Goal: Transaction & Acquisition: Purchase product/service

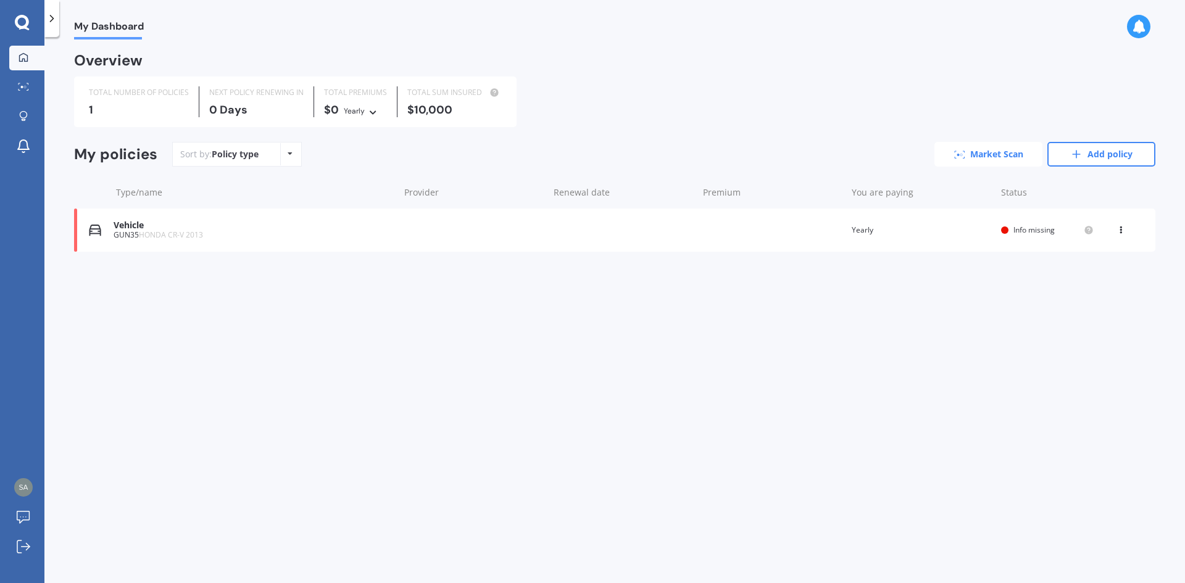
click at [973, 156] on link "Market Scan" at bounding box center [988, 154] width 108 height 25
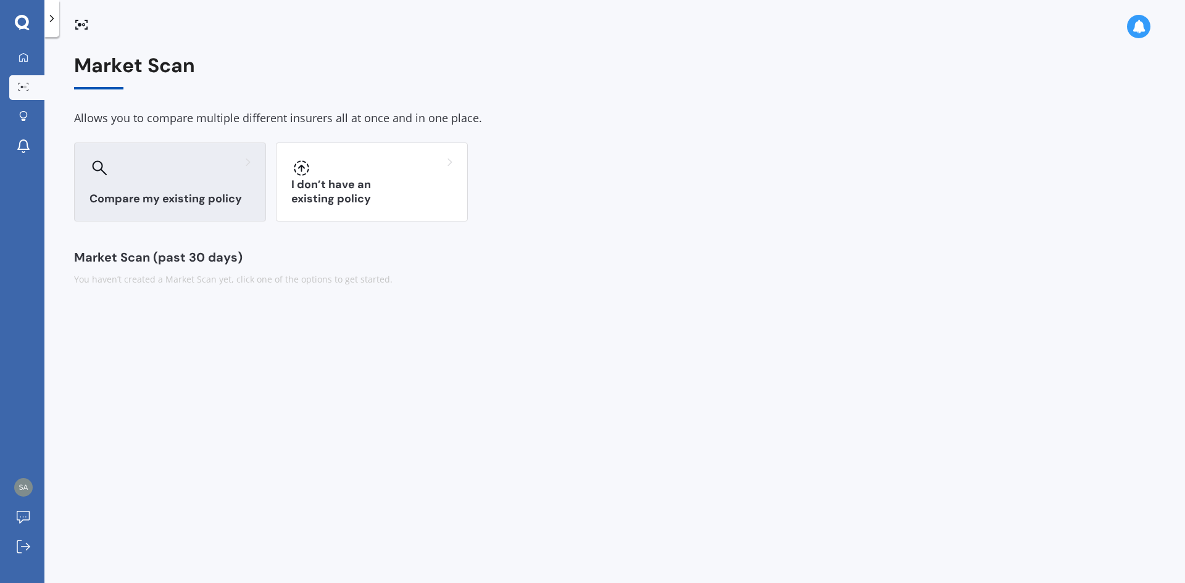
click at [204, 198] on h3 "Compare my existing policy" at bounding box center [169, 199] width 161 height 14
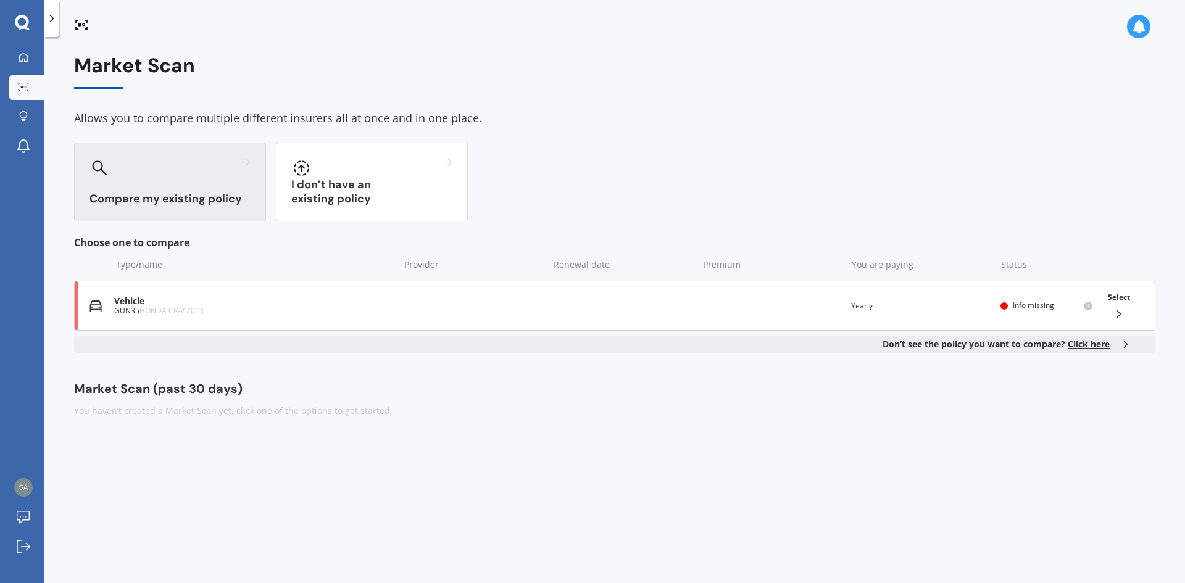
click at [1121, 307] on div "Select" at bounding box center [1119, 305] width 32 height 39
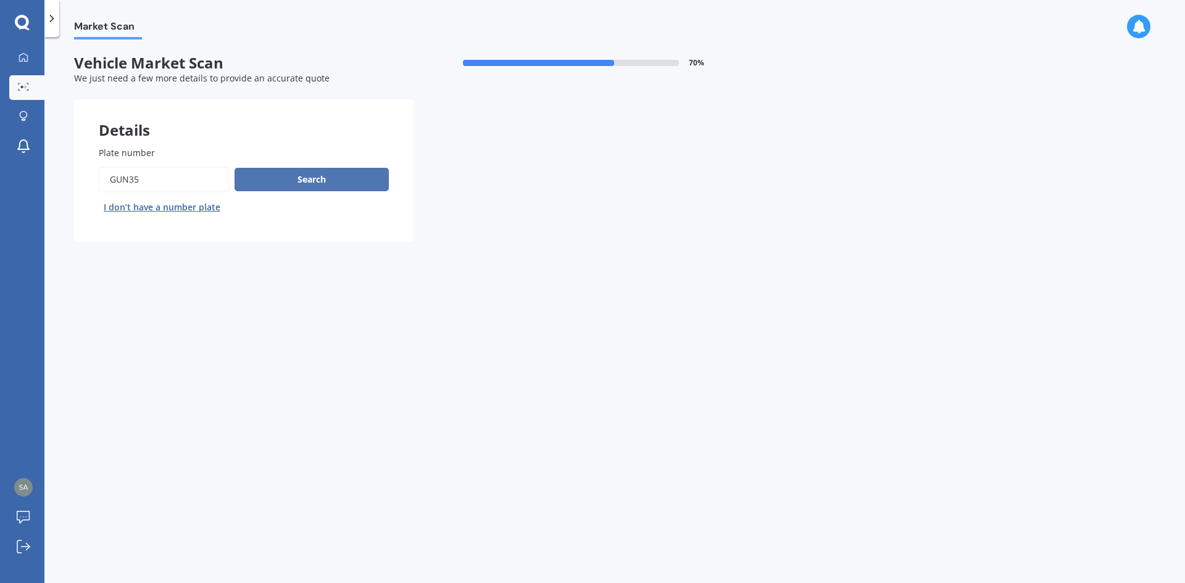
click at [298, 182] on button "Search" at bounding box center [312, 179] width 154 height 23
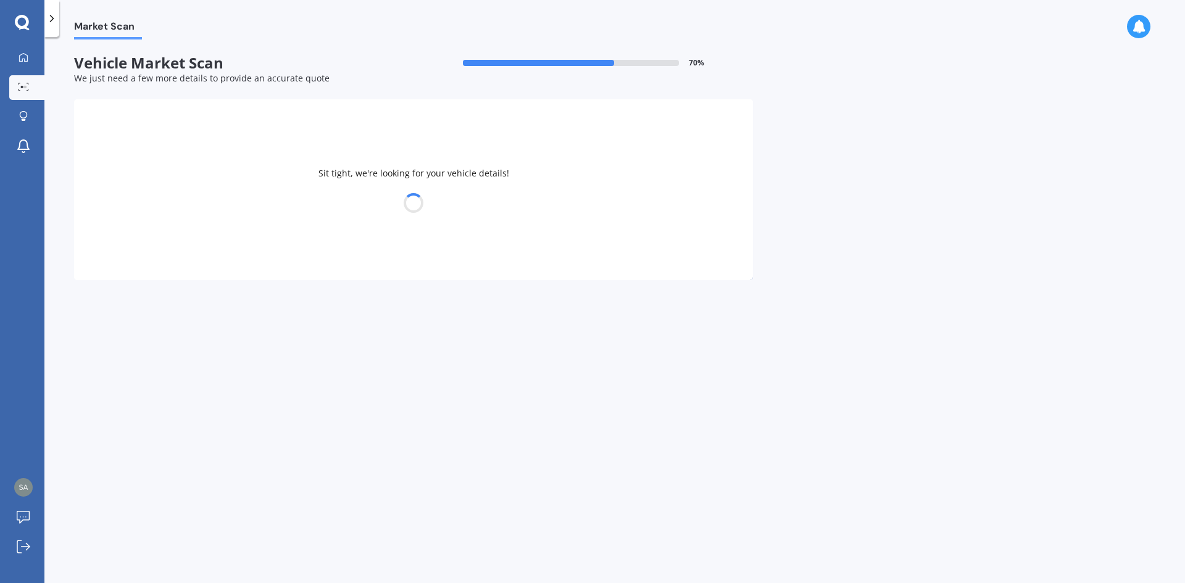
select select "HONDA"
select select "23"
select select "05"
select select "1988"
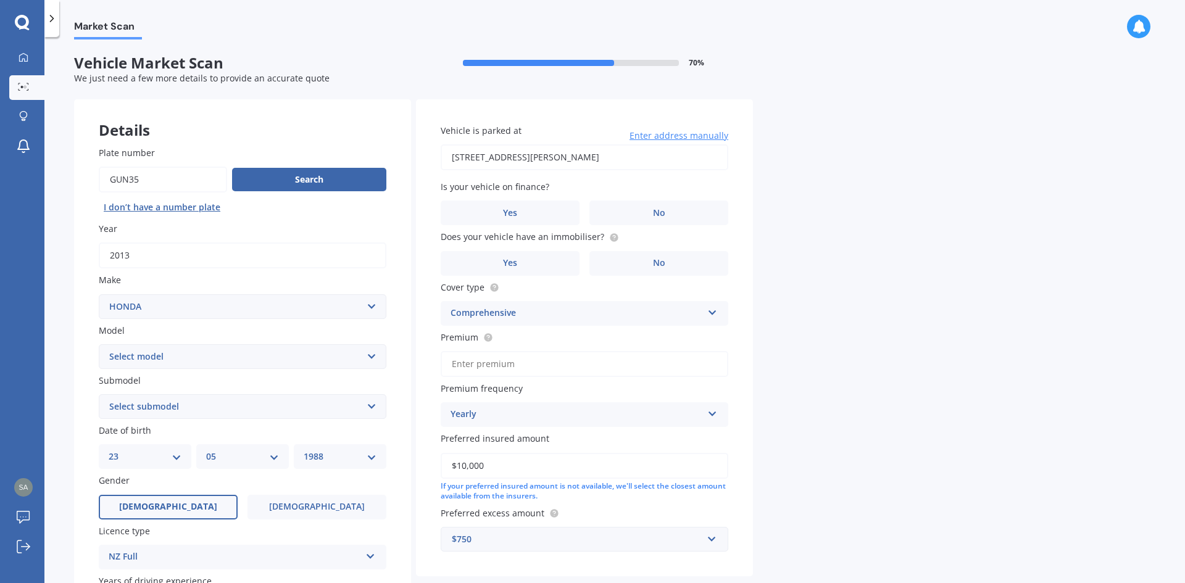
click at [243, 363] on select "Select model Accord Acty Acura Airwave Ascot Avancier Beat Capa City Civic Conc…" at bounding box center [243, 356] width 288 height 25
select select "CR-V"
click at [99, 344] on select "Select model Accord Acty Acura Airwave Ascot Avancier Beat Capa City Civic Conc…" at bounding box center [243, 356] width 288 height 25
click at [146, 403] on select "Select submodel (all other) 2WD 2WD Sport 7 1.5 2WD Touring 1.5 4WD AWD AWD Spo…" at bounding box center [243, 406] width 288 height 25
select select "2WD"
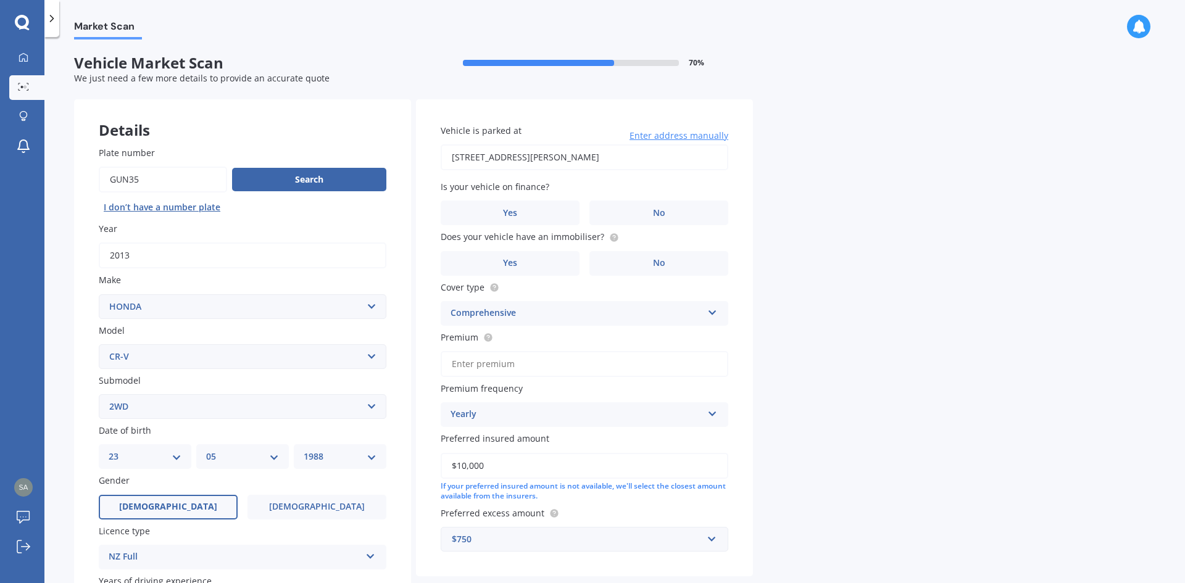
click at [99, 394] on select "Select submodel (all other) 2WD 2WD Sport 7 1.5 2WD Touring 1.5 4WD AWD AWD Spo…" at bounding box center [243, 406] width 288 height 25
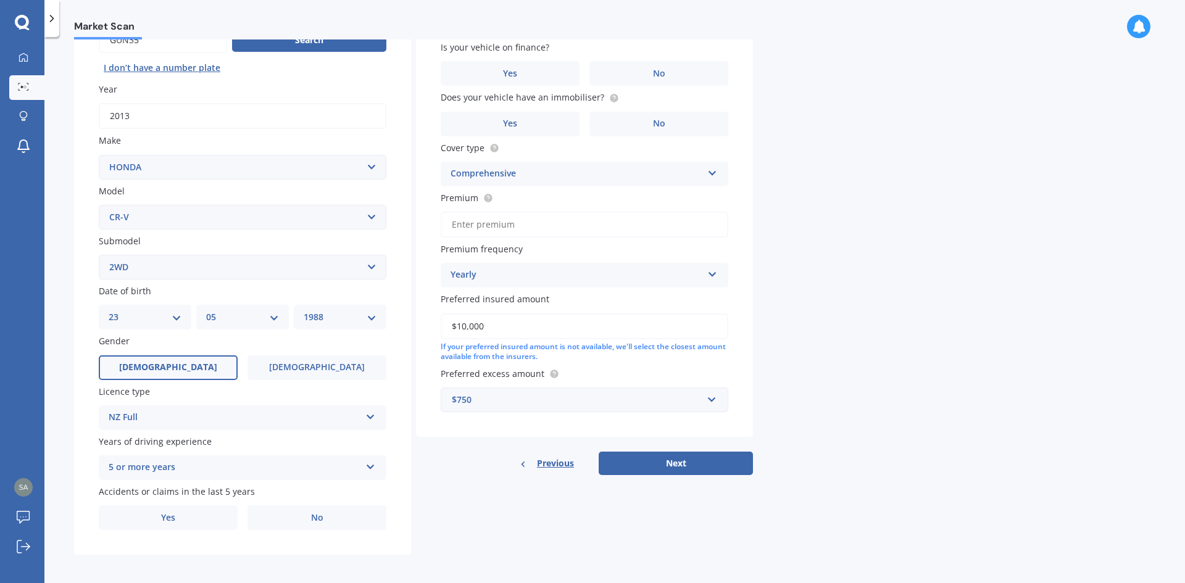
scroll to position [143, 0]
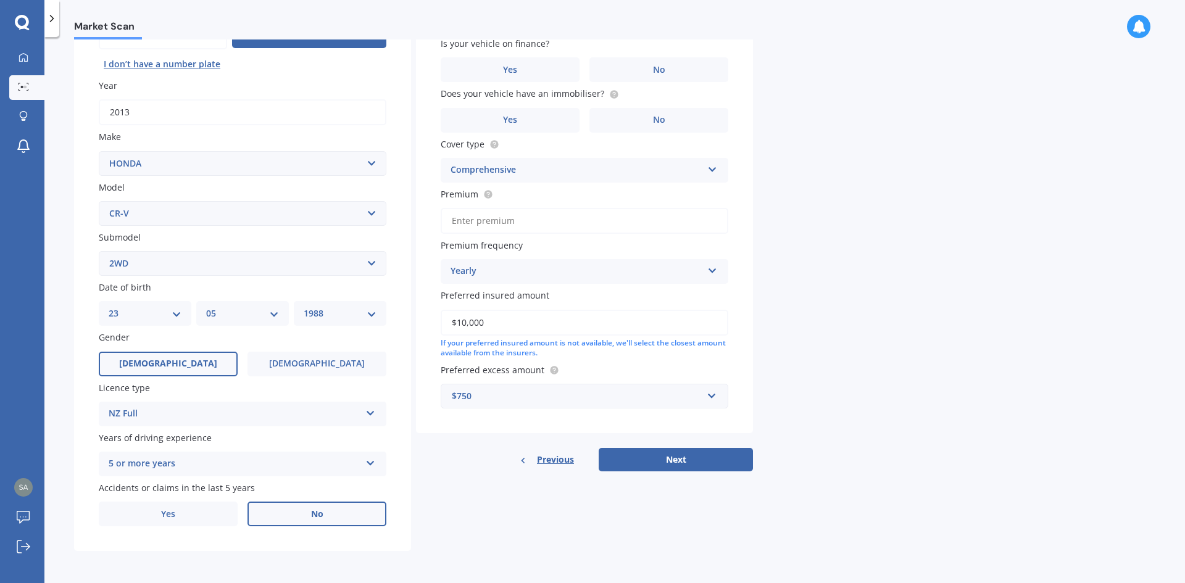
click at [293, 512] on label "No" at bounding box center [316, 514] width 139 height 25
click at [0, 0] on input "No" at bounding box center [0, 0] width 0 height 0
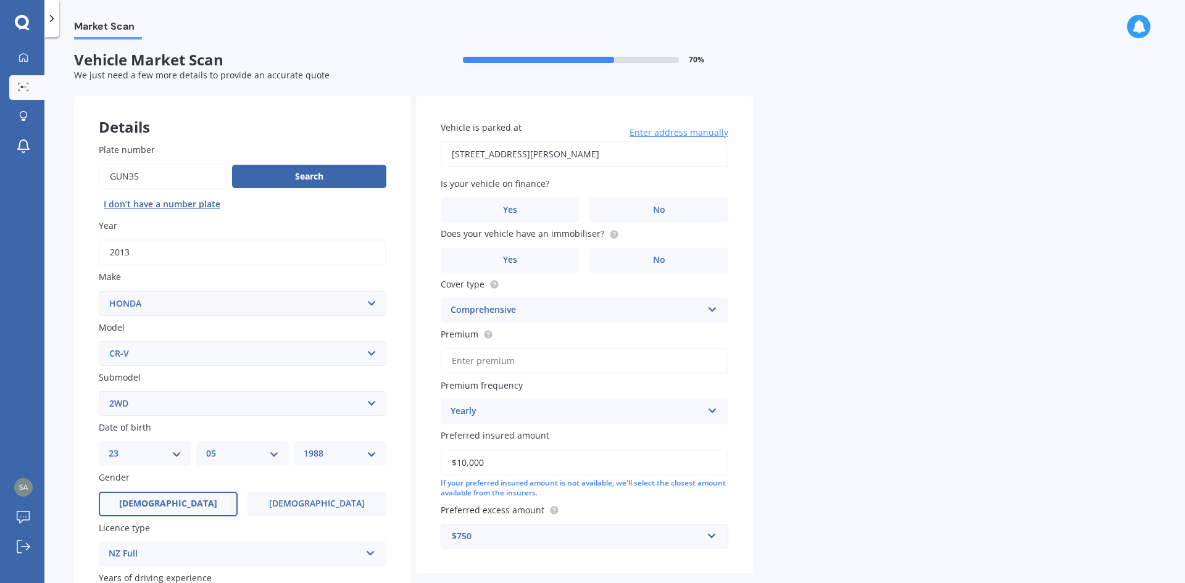
scroll to position [0, 0]
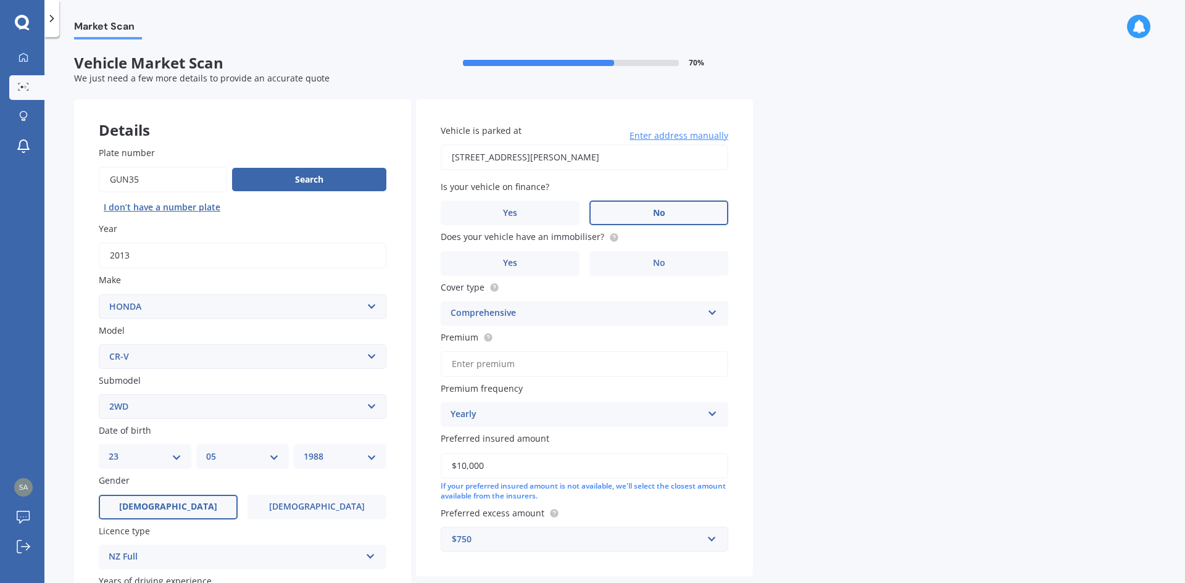
click at [617, 213] on label "No" at bounding box center [658, 213] width 139 height 25
click at [0, 0] on input "No" at bounding box center [0, 0] width 0 height 0
click at [610, 259] on label "No" at bounding box center [658, 263] width 139 height 25
click at [0, 0] on input "No" at bounding box center [0, 0] width 0 height 0
click at [547, 323] on div "Comprehensive Comprehensive Third Party, Fire & Theft Third Party" at bounding box center [585, 313] width 288 height 25
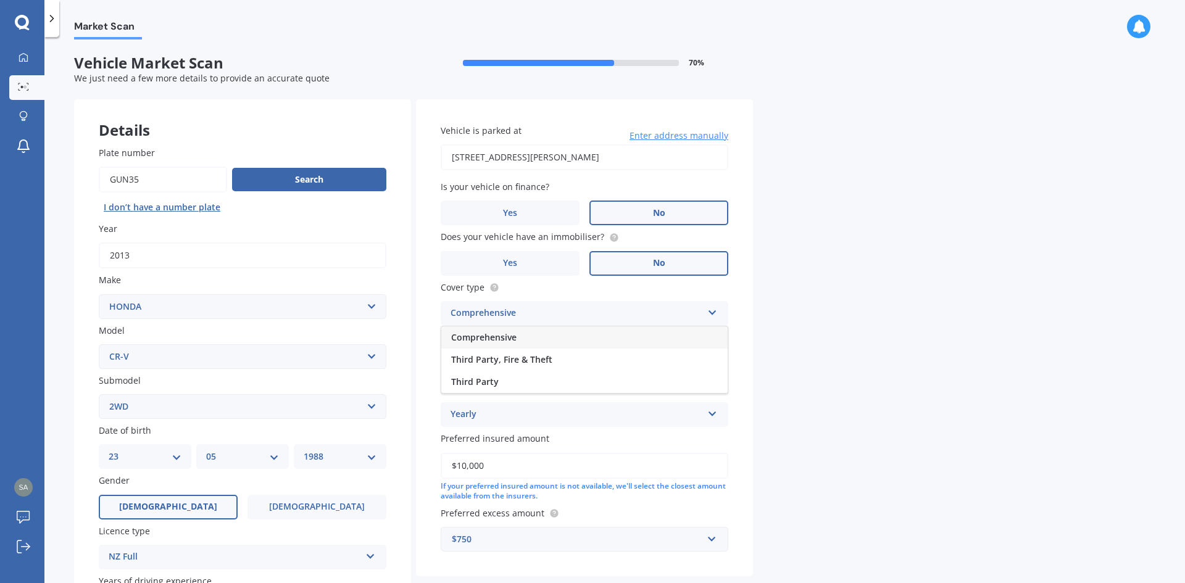
click at [546, 320] on div "Comprehensive" at bounding box center [577, 313] width 252 height 15
click at [526, 359] on input "Premium" at bounding box center [585, 364] width 288 height 26
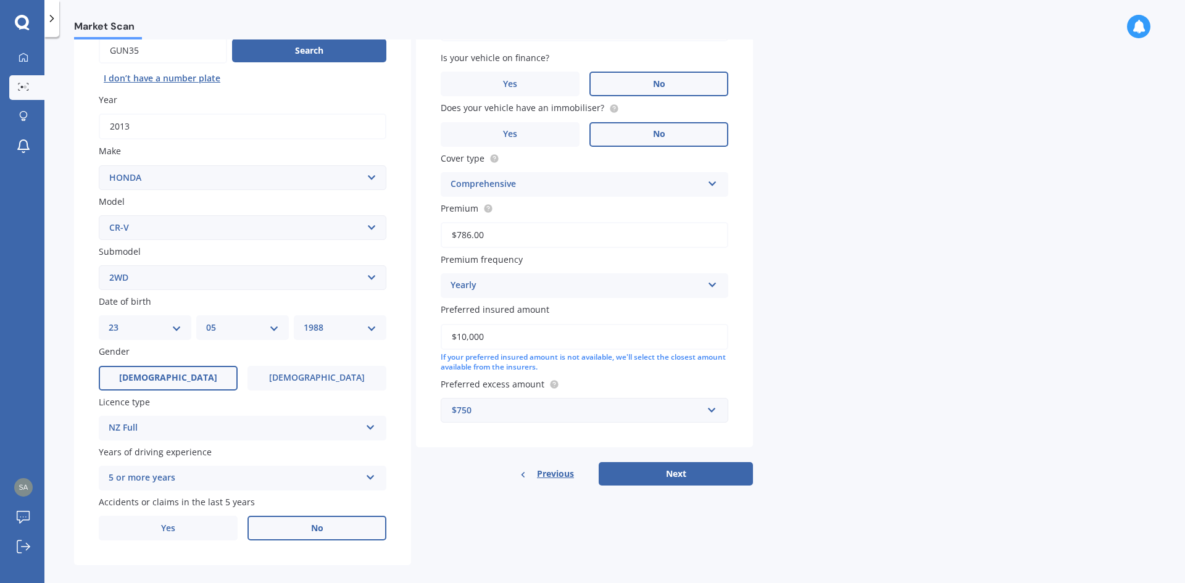
scroll to position [143, 0]
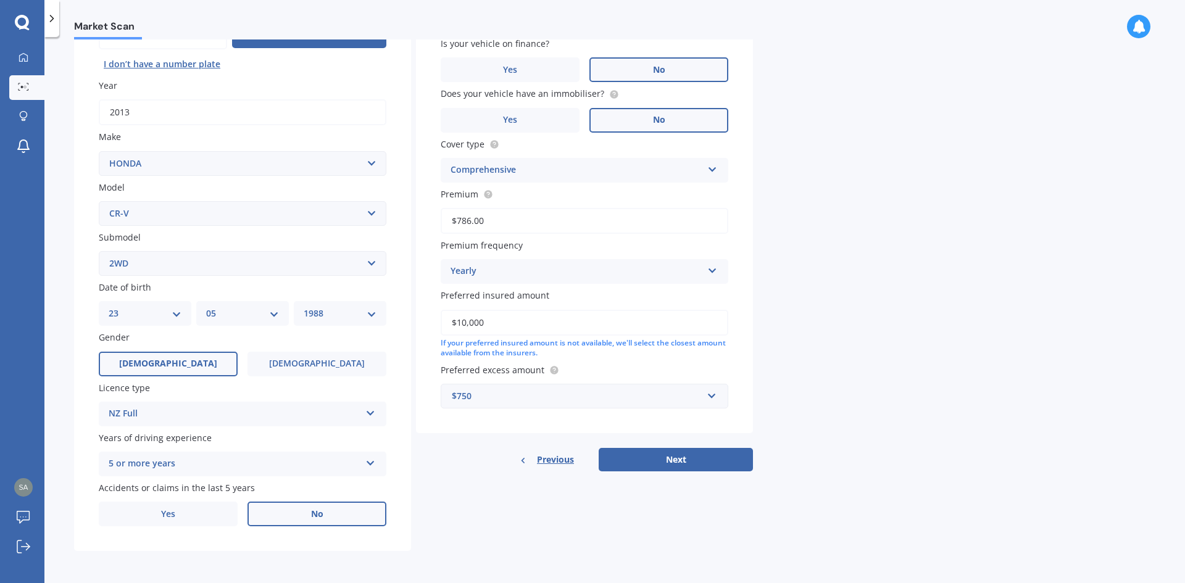
type input "$786.00"
drag, startPoint x: 479, startPoint y: 399, endPoint x: 422, endPoint y: 401, distance: 57.4
click at [422, 401] on div "Vehicle is parked at 5 Donegan Place, Conifer Grove, Takanini 2112 Enter addres…" at bounding box center [584, 195] width 337 height 478
click at [475, 400] on div "$750" at bounding box center [577, 396] width 251 height 14
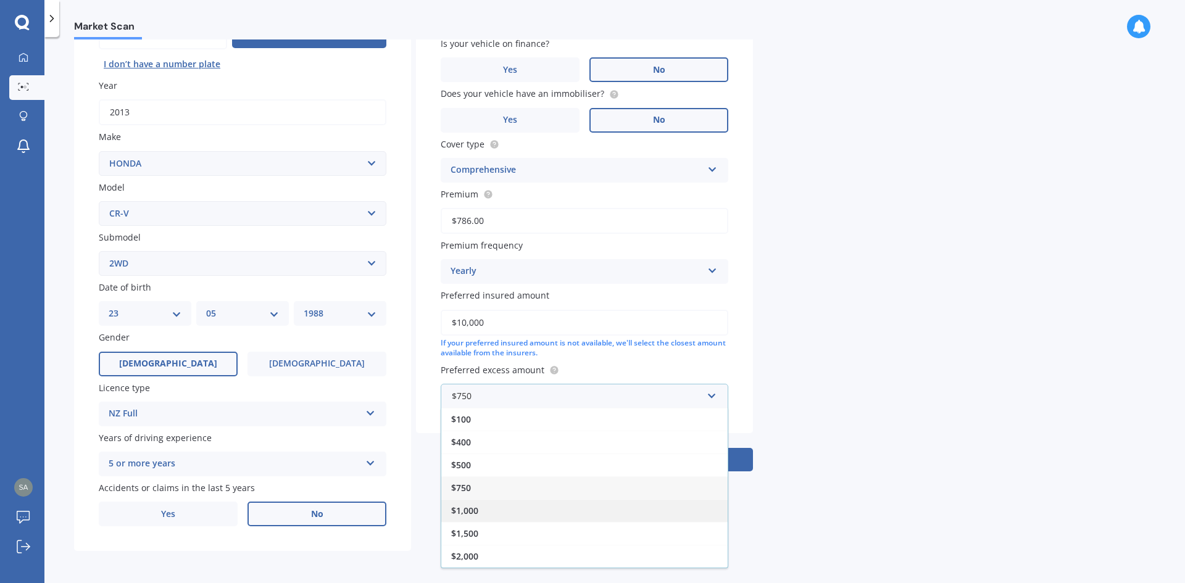
click at [474, 508] on span "$1,000" at bounding box center [464, 511] width 27 height 12
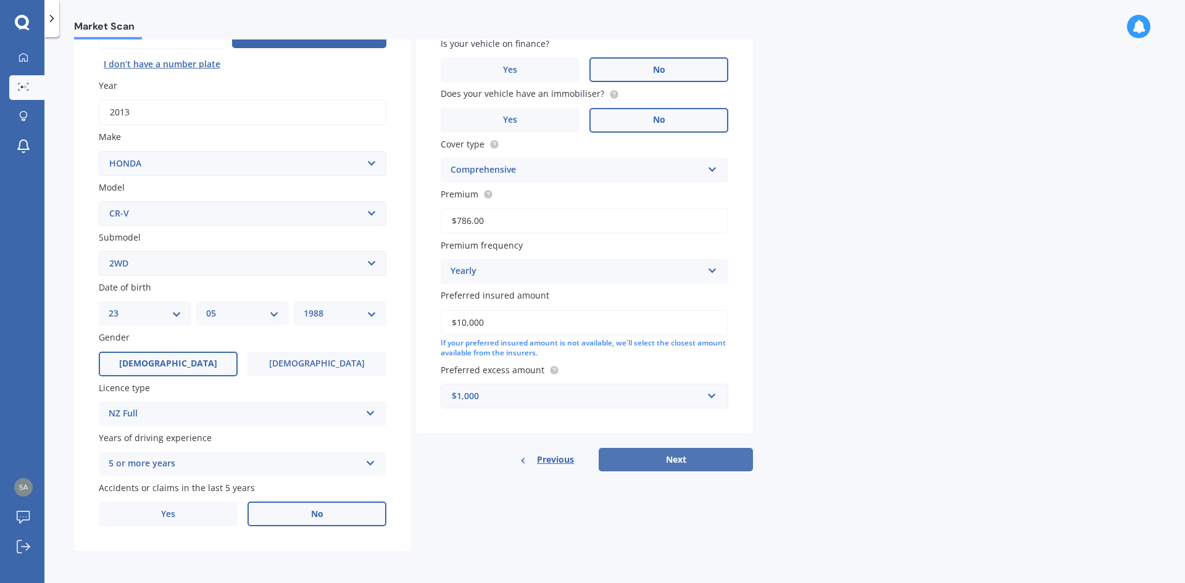
click at [642, 465] on button "Next" at bounding box center [676, 459] width 154 height 23
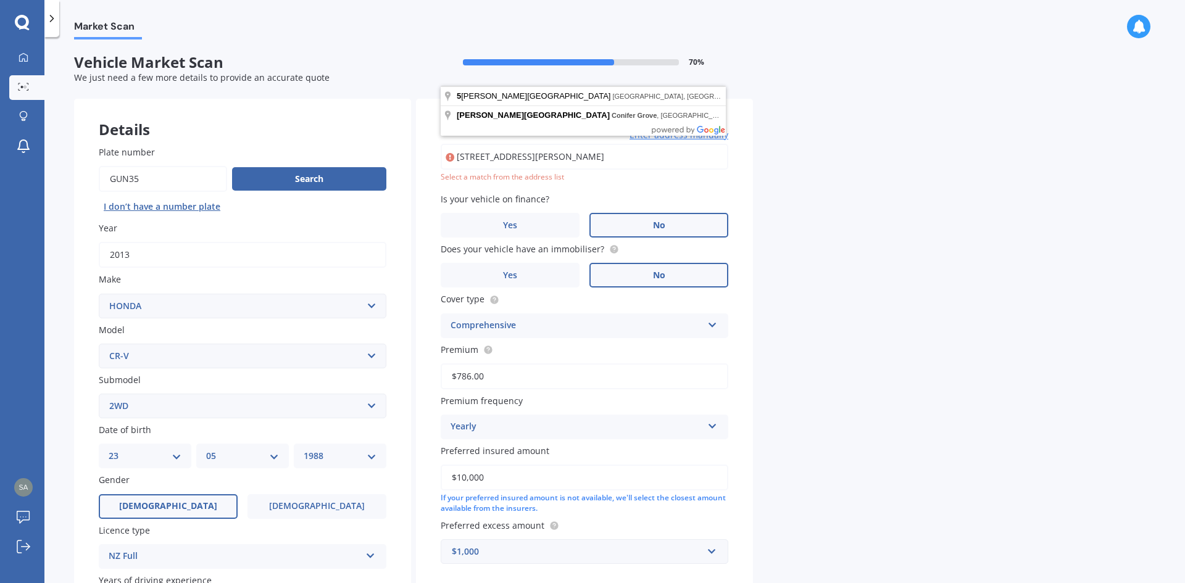
scroll to position [0, 0]
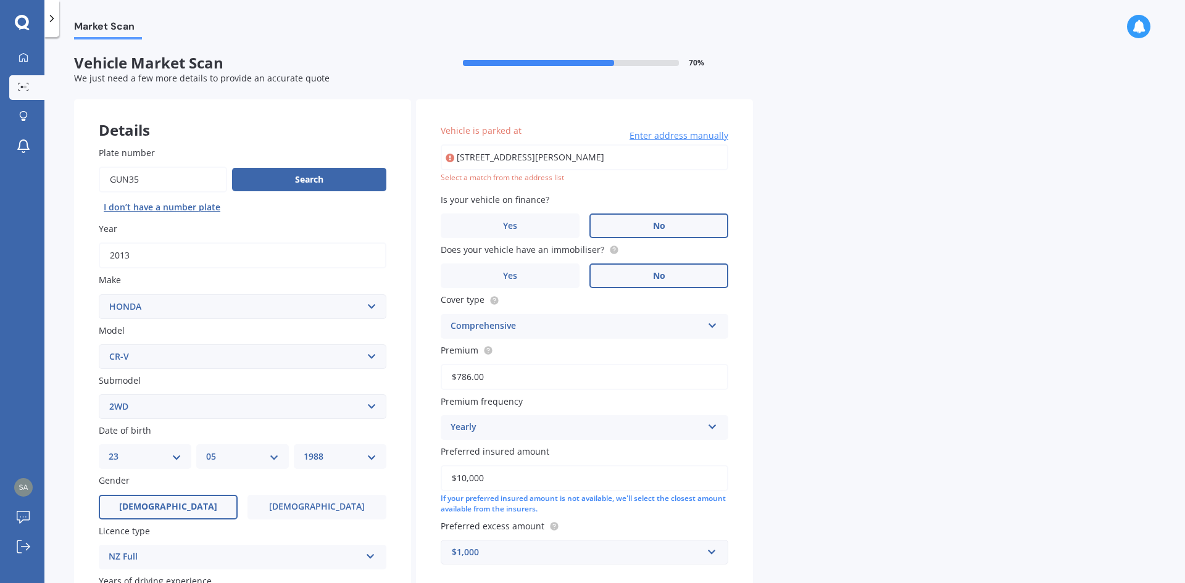
type input "5 Donegan Place, Conifer Grove, Auckland 2112"
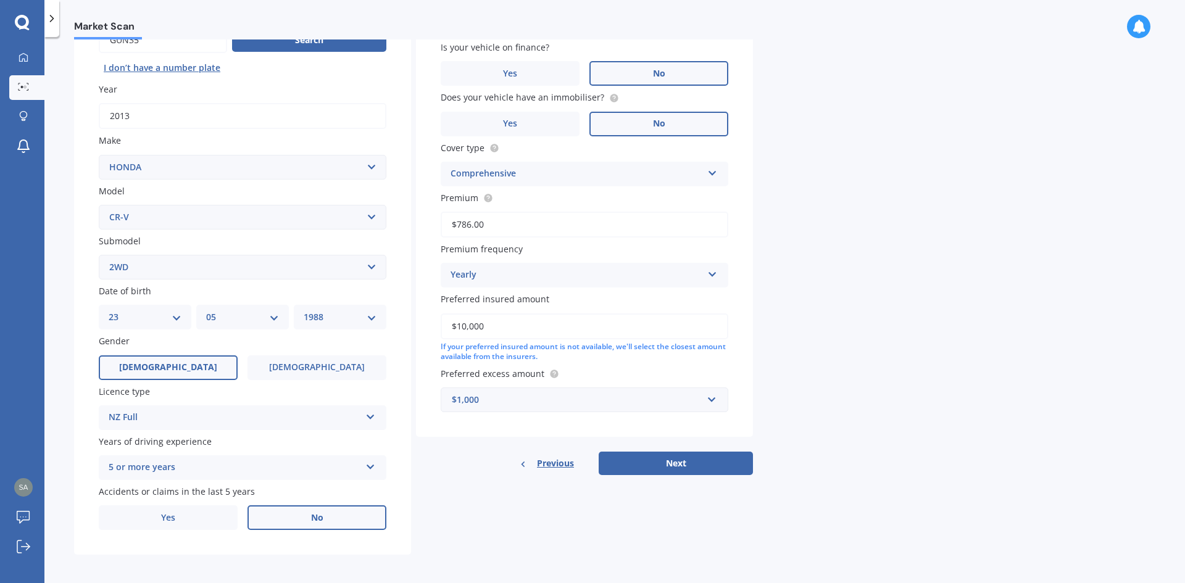
scroll to position [143, 0]
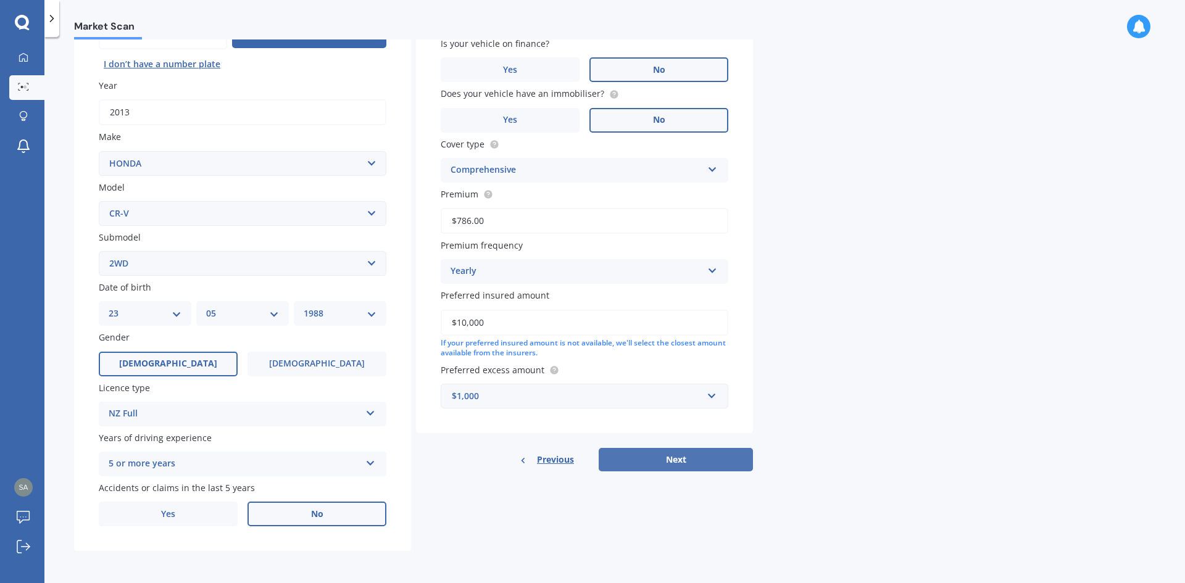
click at [638, 460] on button "Next" at bounding box center [676, 459] width 154 height 23
select select "23"
select select "05"
select select "1988"
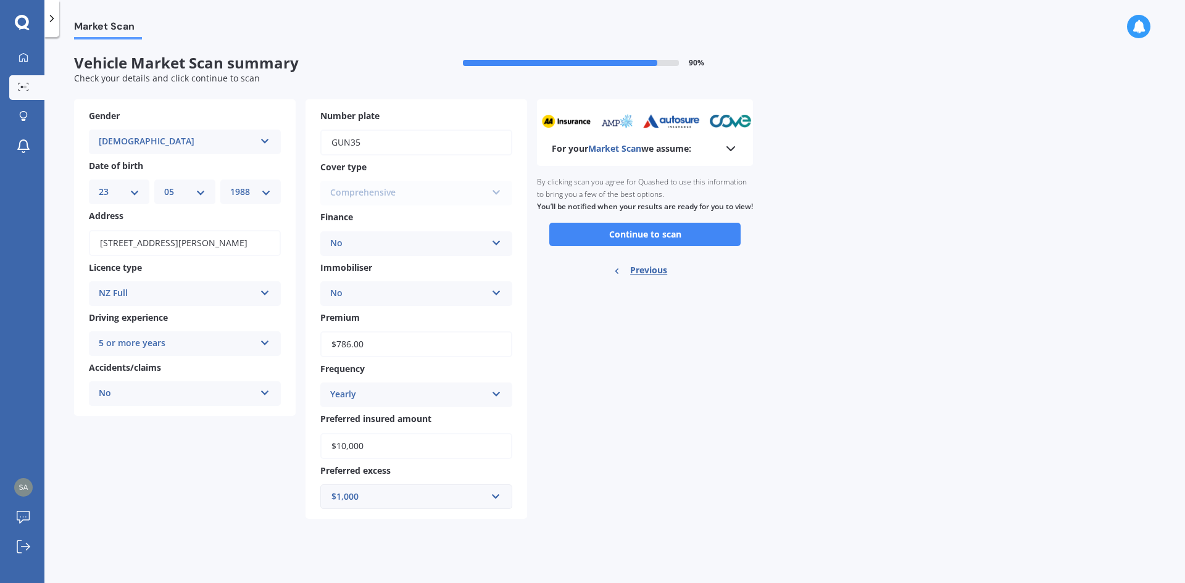
scroll to position [0, 0]
click at [639, 246] on button "Continue to scan" at bounding box center [644, 234] width 191 height 23
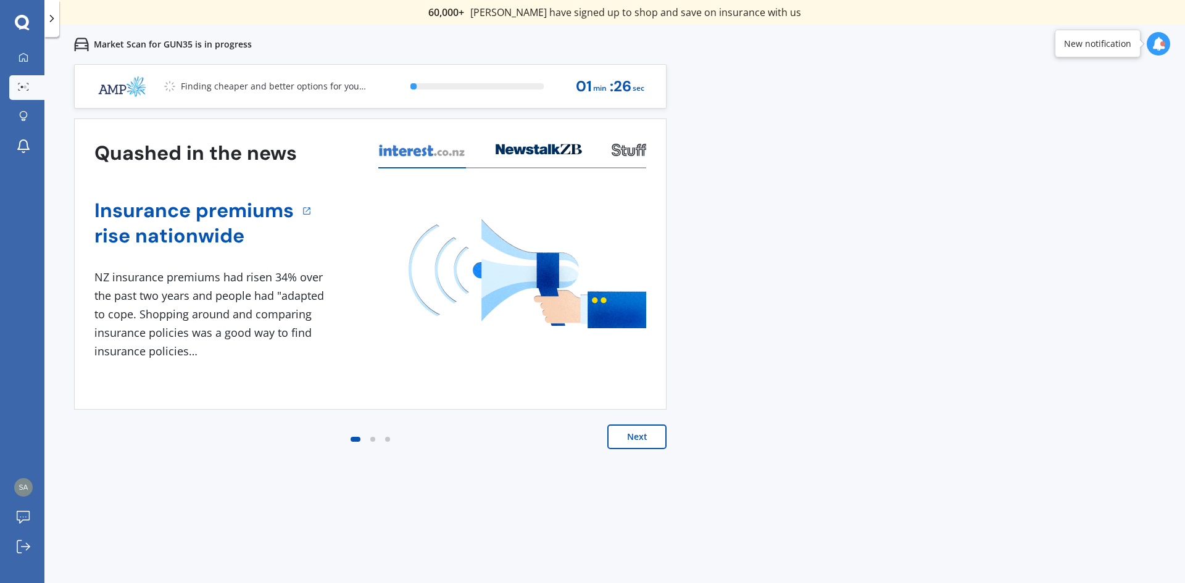
click at [647, 439] on button "Next" at bounding box center [636, 437] width 59 height 25
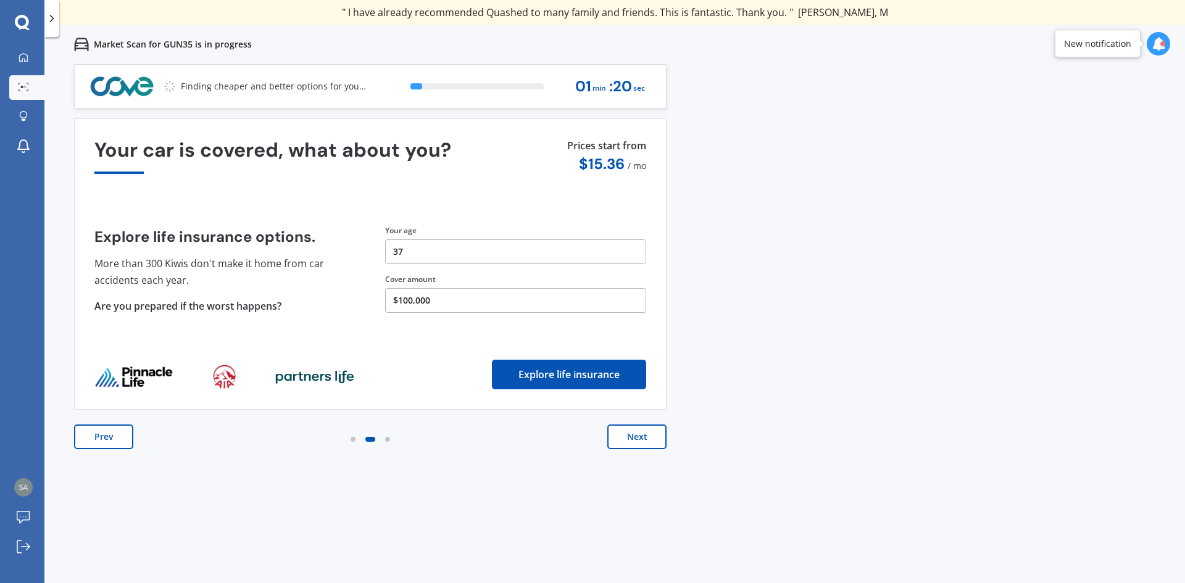
click at [647, 439] on button "Next" at bounding box center [636, 437] width 59 height 25
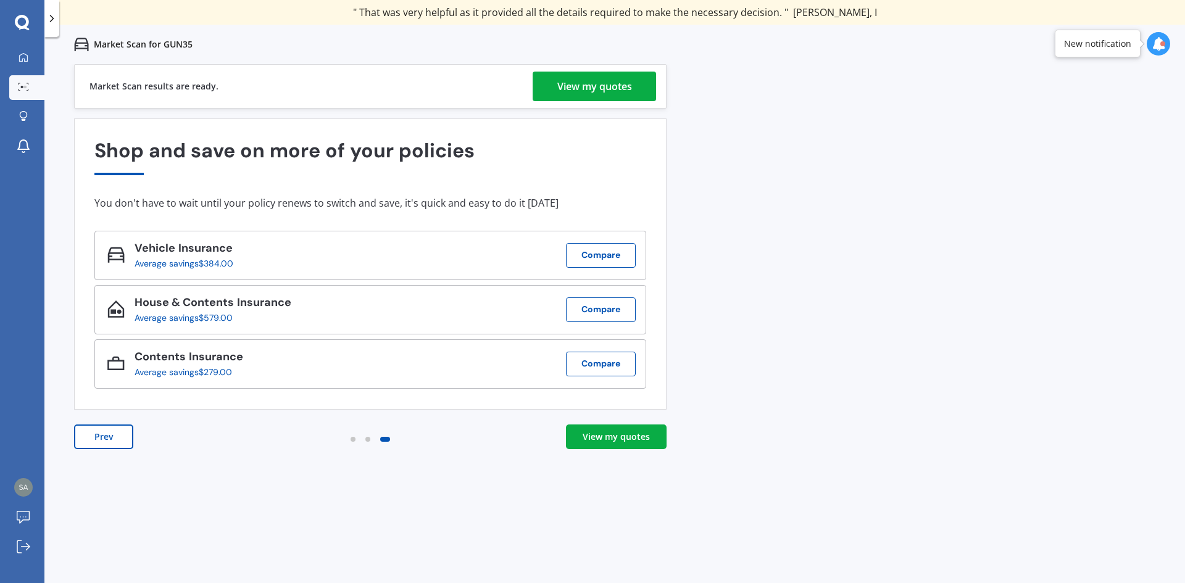
click at [594, 439] on div "View my quotes" at bounding box center [616, 437] width 67 height 12
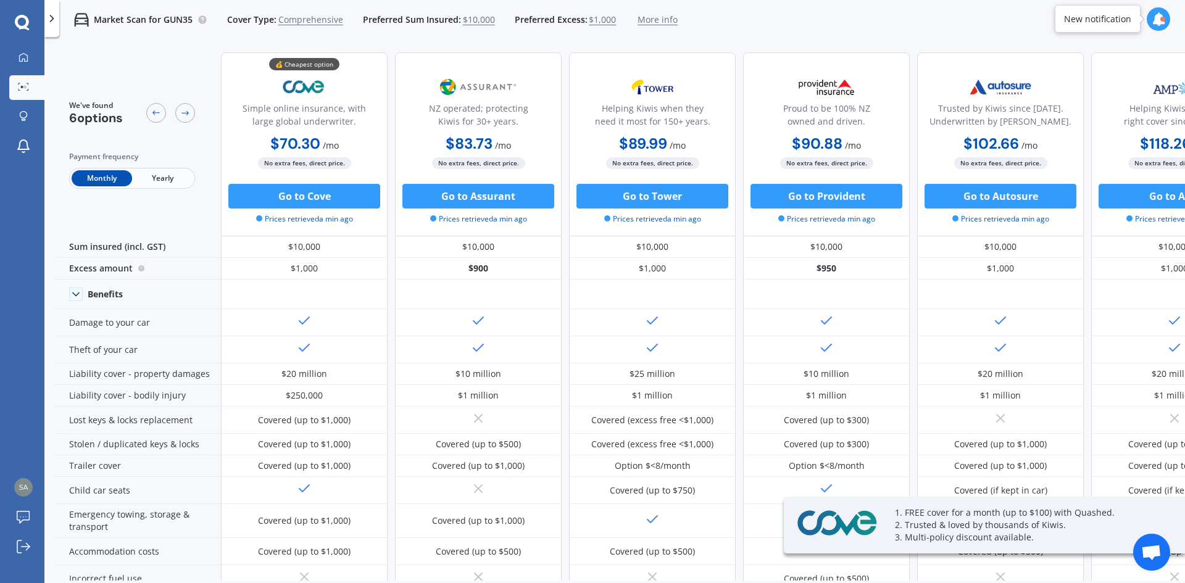
click at [157, 172] on span "Yearly" at bounding box center [162, 178] width 60 height 16
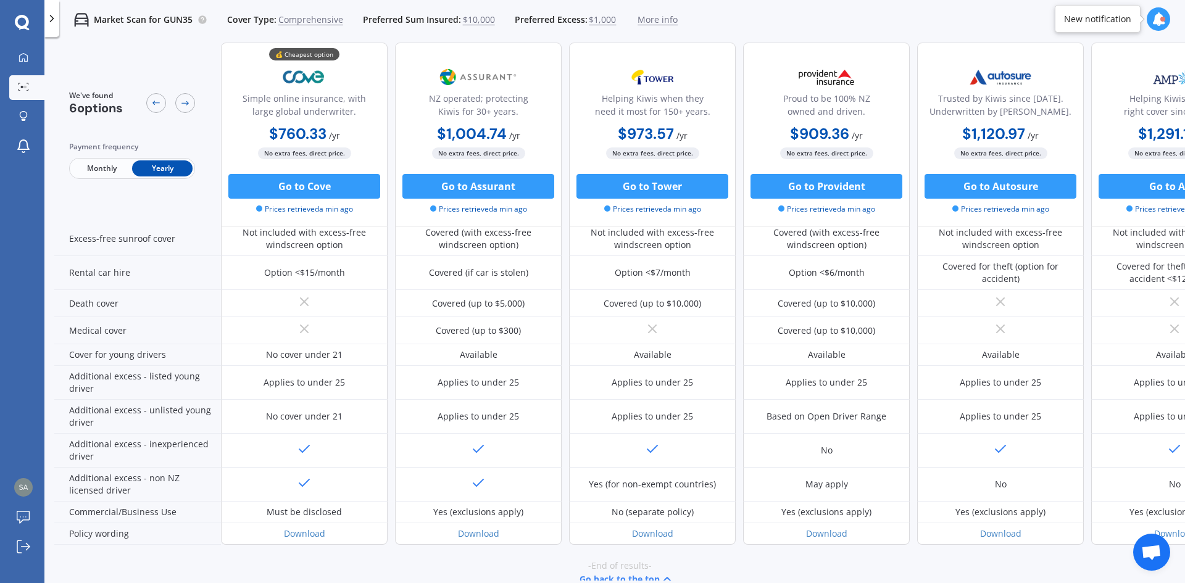
scroll to position [523, 0]
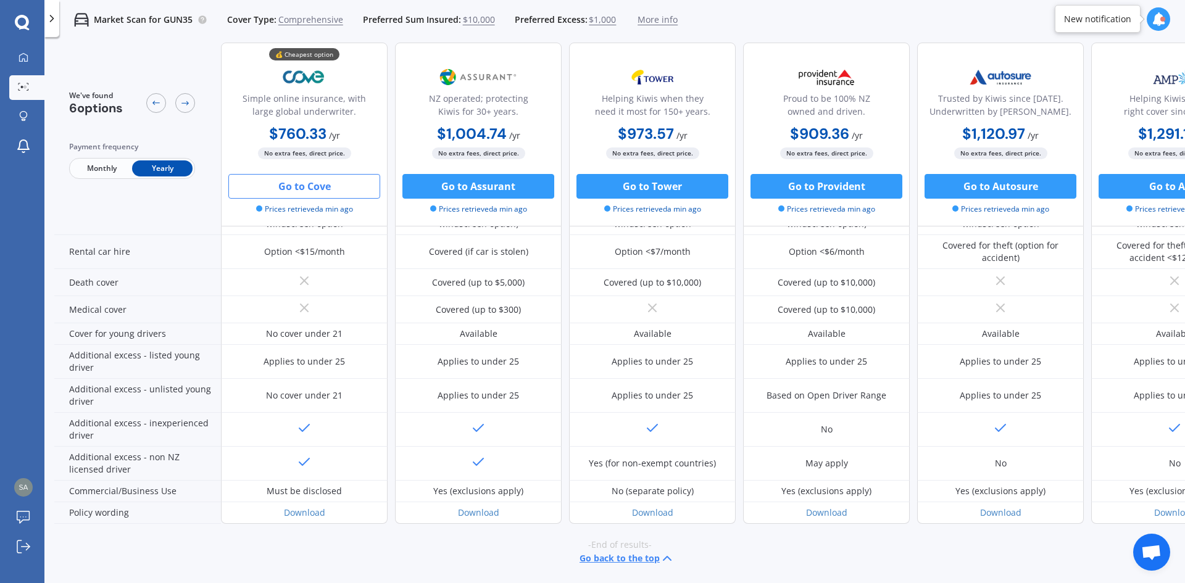
click at [289, 186] on button "Go to Cove" at bounding box center [304, 186] width 152 height 25
